Goal: Find specific page/section: Find specific page/section

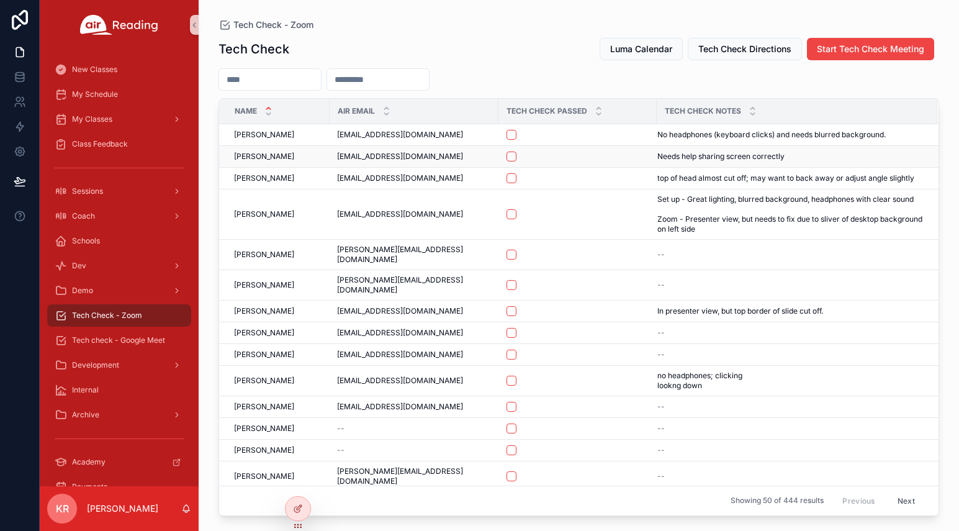
scroll to position [62, 0]
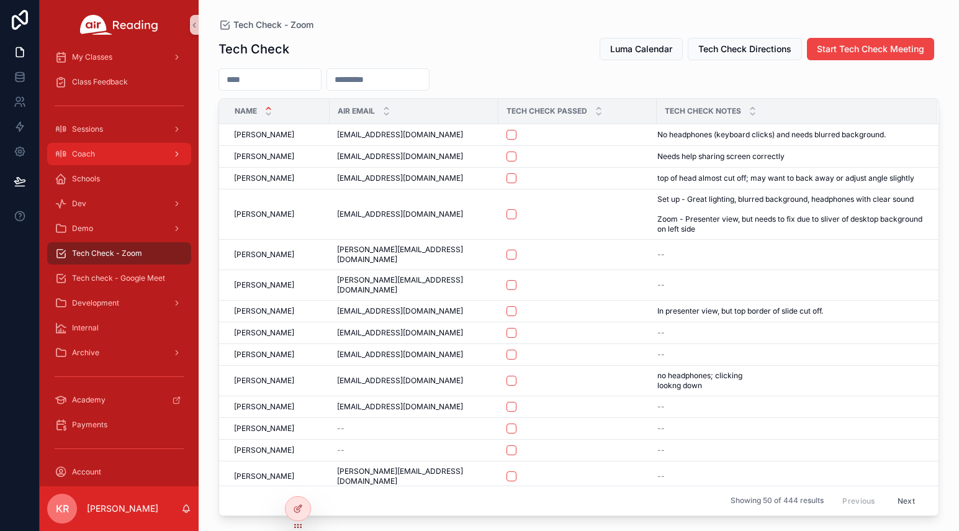
click at [101, 156] on div "Coach" at bounding box center [119, 154] width 129 height 20
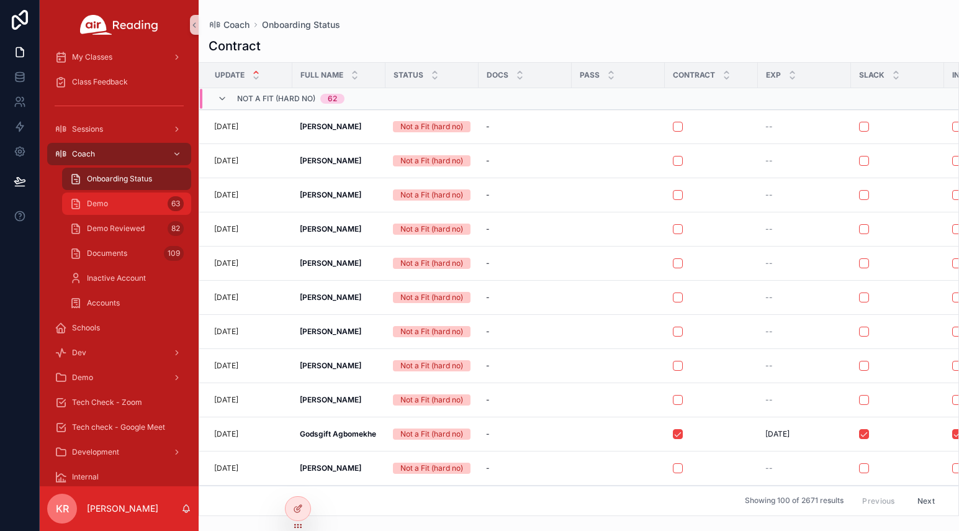
click at [125, 206] on div "Demo 63" at bounding box center [127, 204] width 114 height 20
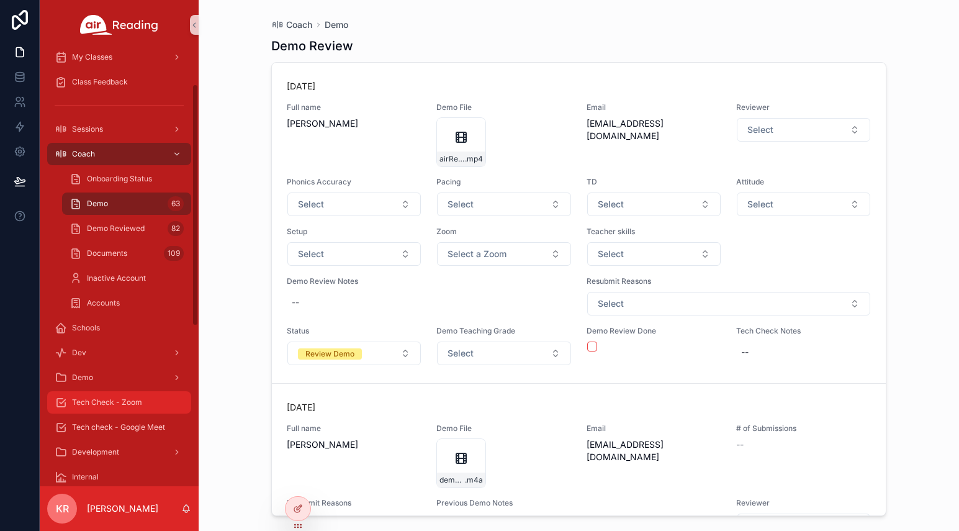
click at [128, 400] on span "Tech Check - Zoom" at bounding box center [107, 402] width 70 height 10
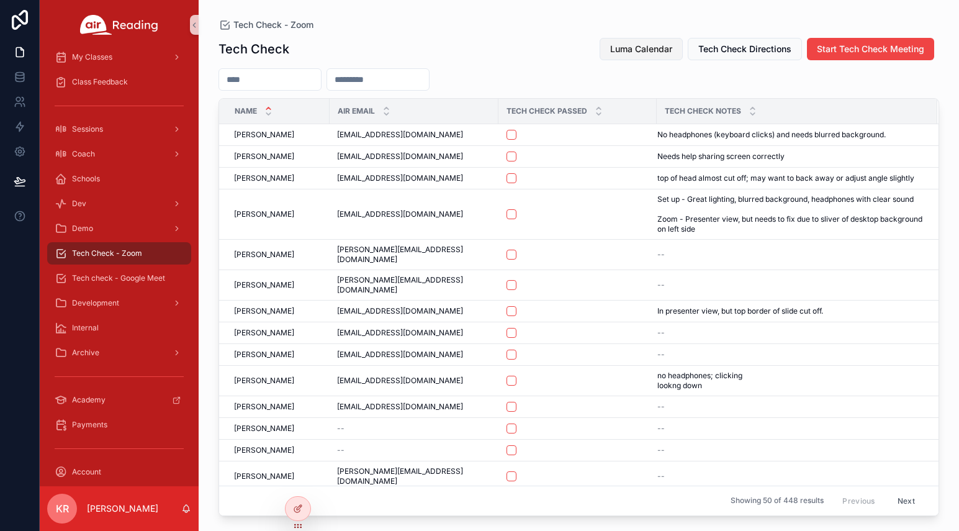
click at [626, 53] on span "Luma Calendar" at bounding box center [641, 49] width 62 height 12
